Goal: Transaction & Acquisition: Purchase product/service

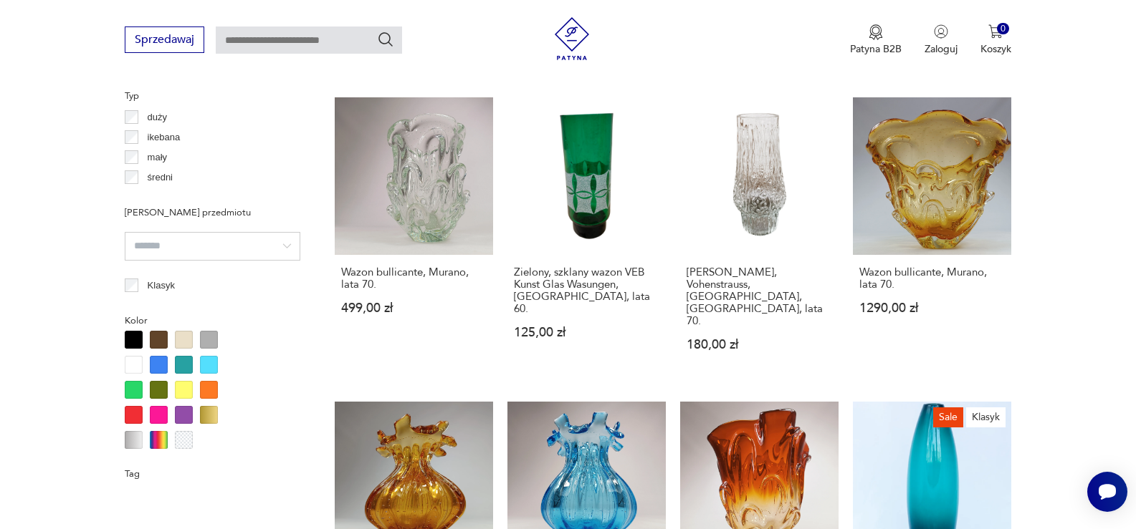
scroll to position [72, 0]
click at [580, 196] on link "Zielony, szklany wazon VEB Kunst Glas Wasungen, [GEOGRAPHIC_DATA], lata 60. 125…" at bounding box center [586, 238] width 158 height 282
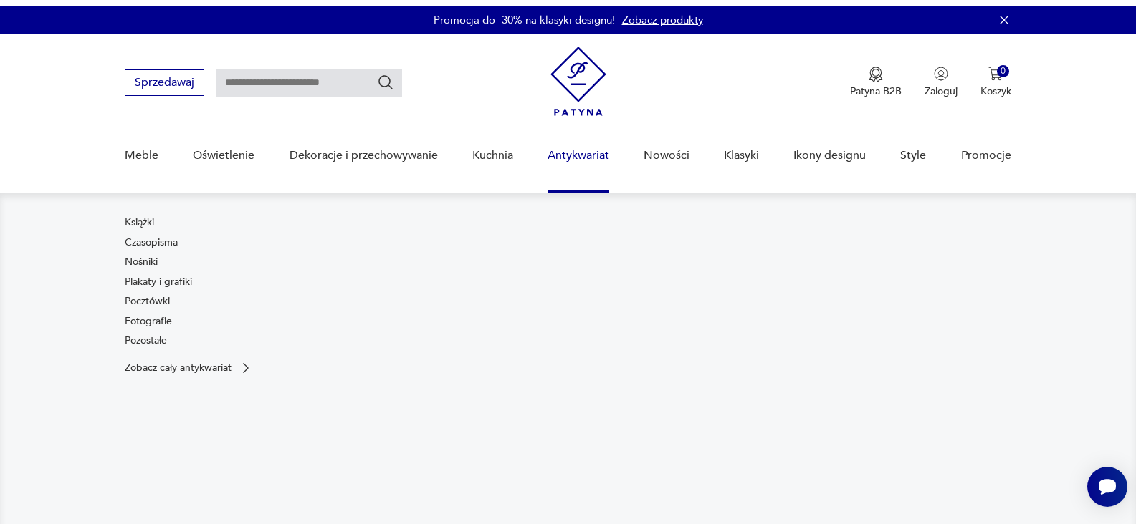
scroll to position [143, 0]
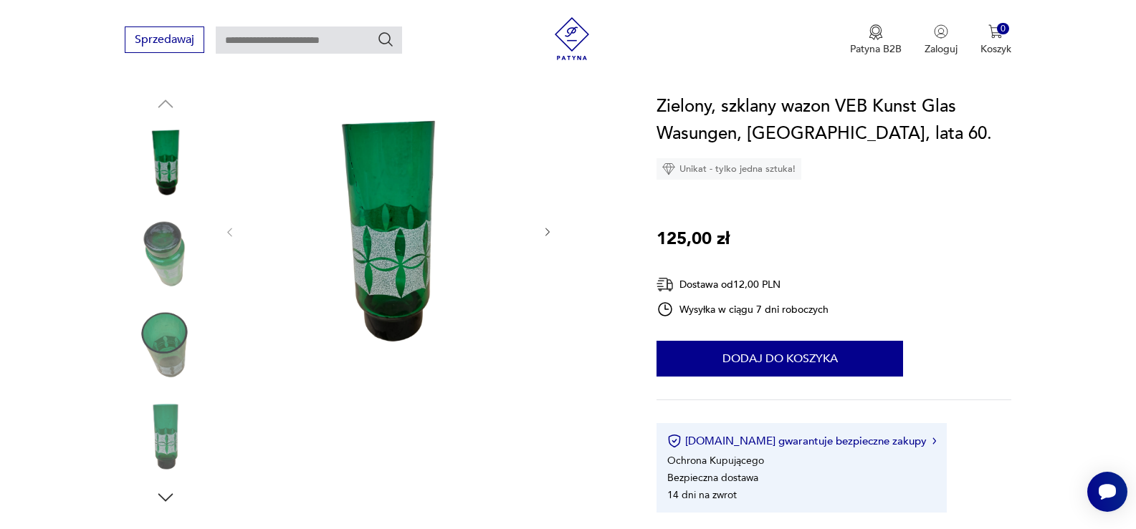
click at [163, 236] on img at bounding box center [166, 254] width 82 height 82
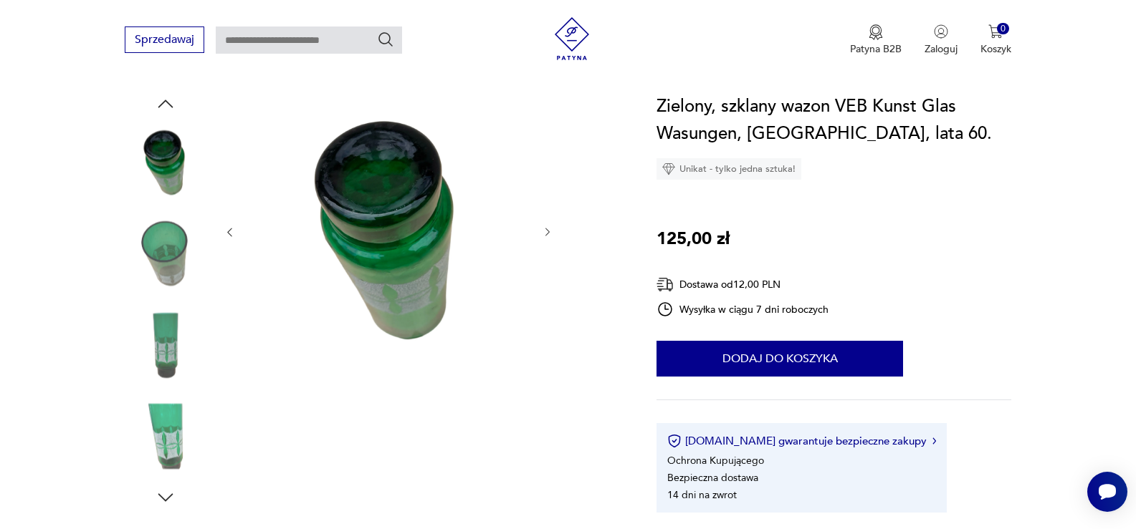
click at [160, 244] on img at bounding box center [166, 254] width 82 height 82
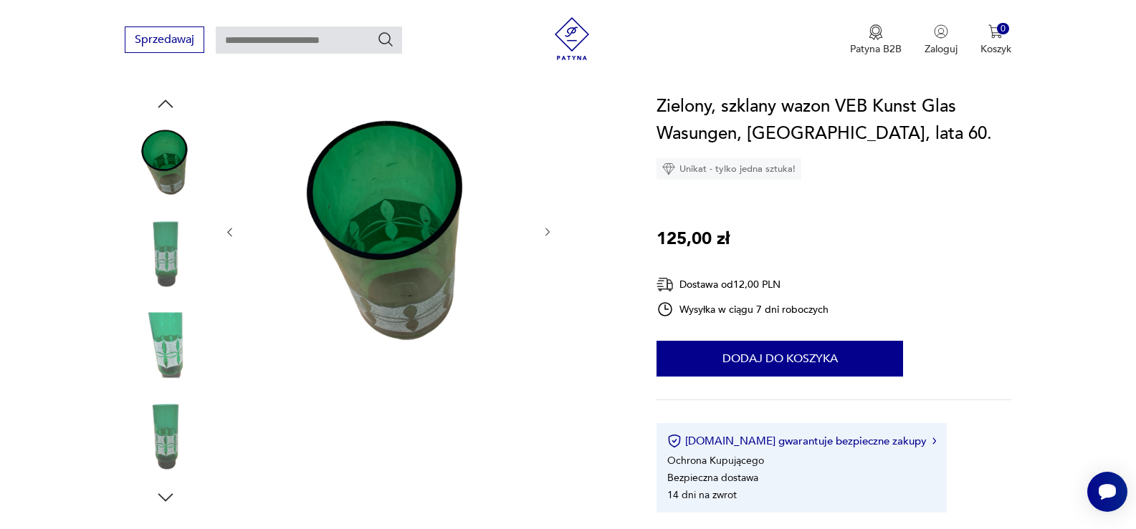
click at [160, 244] on img at bounding box center [166, 254] width 82 height 82
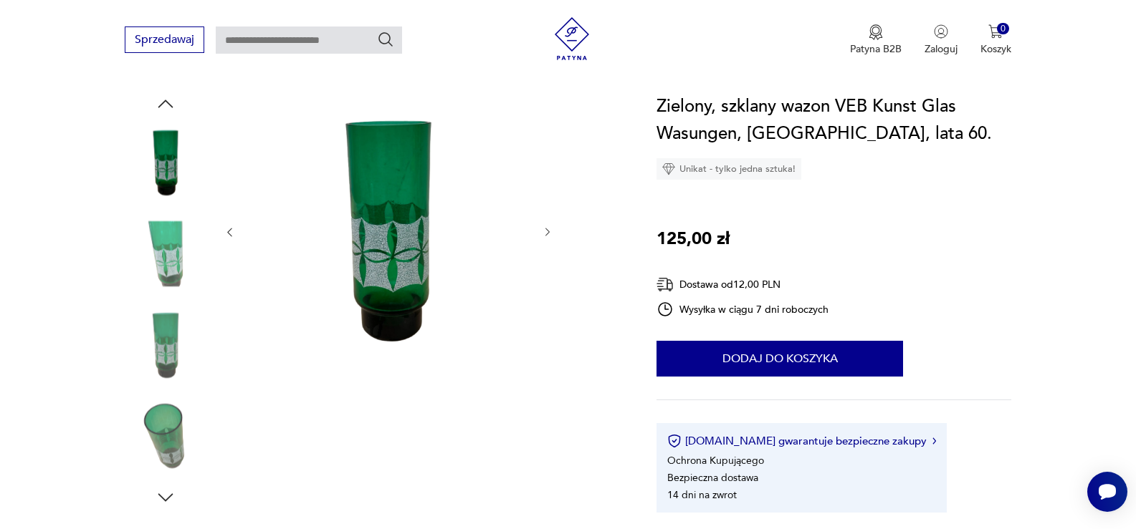
click at [160, 244] on img at bounding box center [166, 254] width 82 height 82
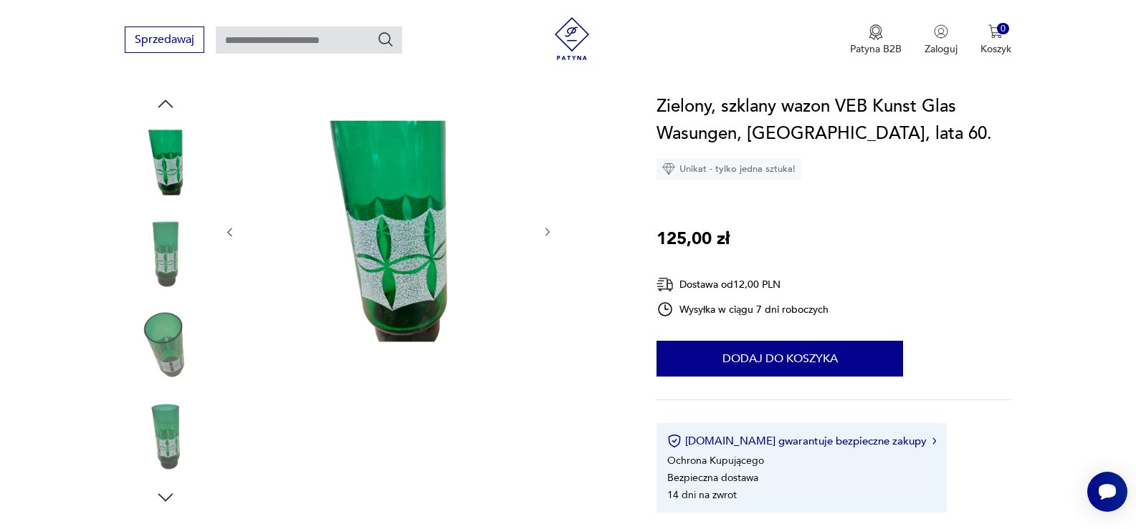
click at [160, 244] on img at bounding box center [166, 254] width 82 height 82
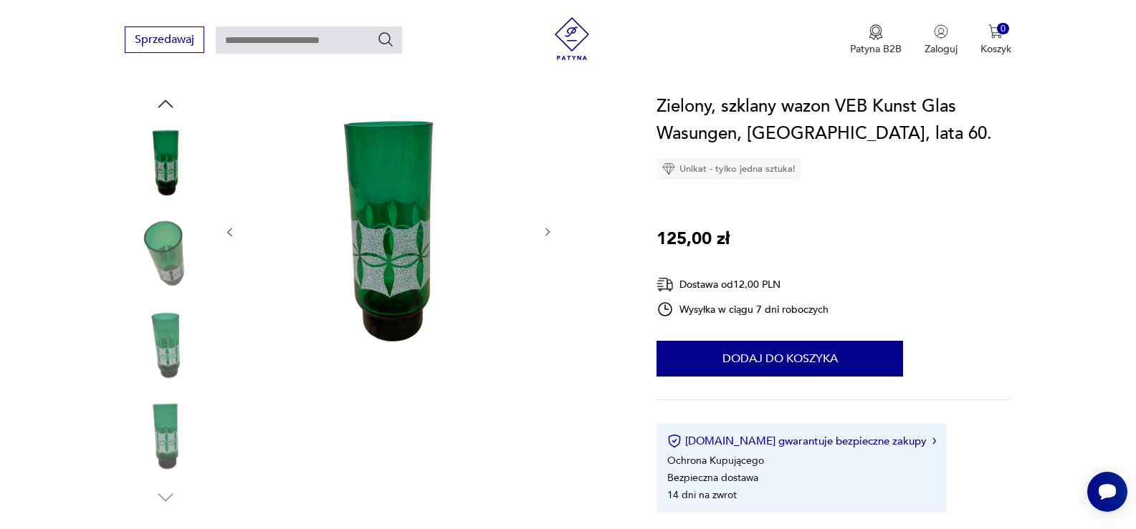
click at [160, 244] on img at bounding box center [166, 254] width 82 height 82
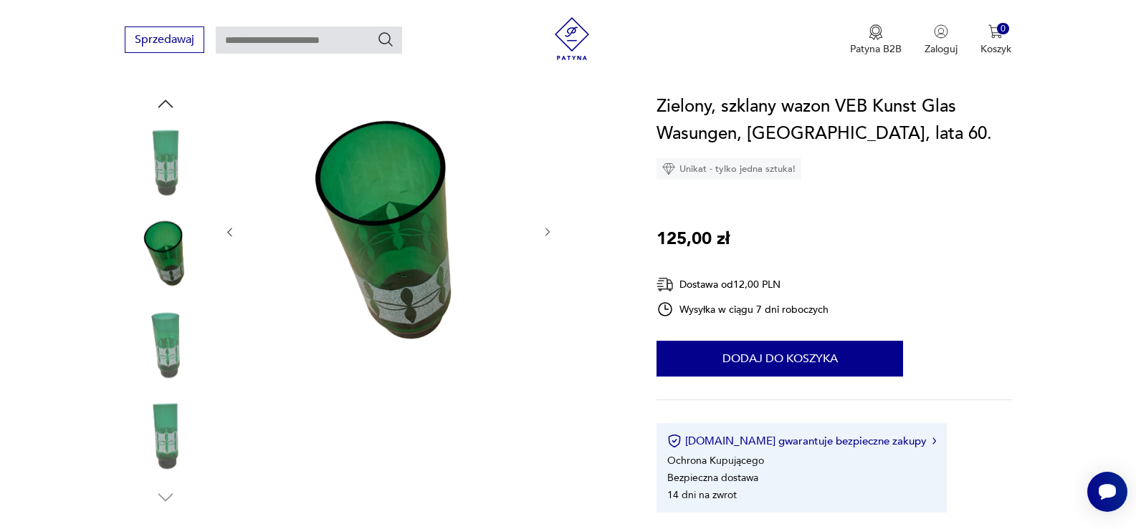
click at [160, 305] on img at bounding box center [166, 345] width 82 height 82
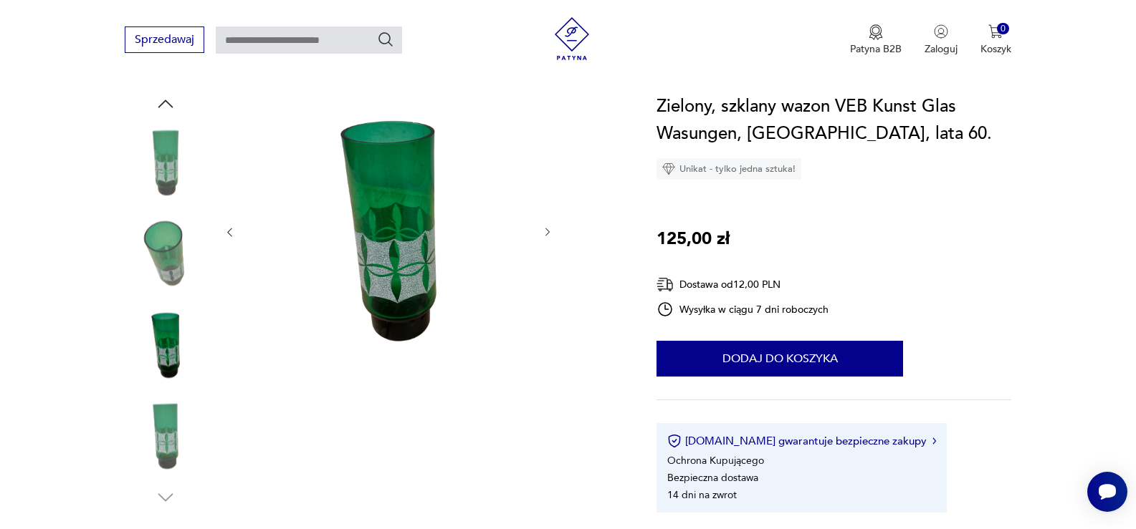
click at [176, 421] on img at bounding box center [166, 437] width 82 height 82
